Goal: Task Accomplishment & Management: Use online tool/utility

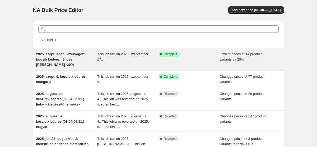
click at [77, 55] on span "2025. szept. 17-től lézervágott bugyik kedvezményes [PERSON_NAME] -20%" at bounding box center [60, 59] width 49 height 15
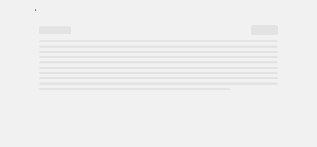
select select "percentage"
